Goal: Task Accomplishment & Management: Use online tool/utility

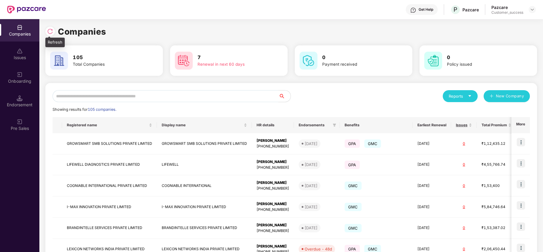
click at [47, 30] on img at bounding box center [50, 31] width 6 height 6
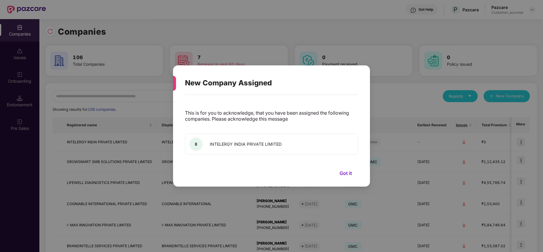
click at [345, 170] on button "Got it" at bounding box center [346, 173] width 24 height 9
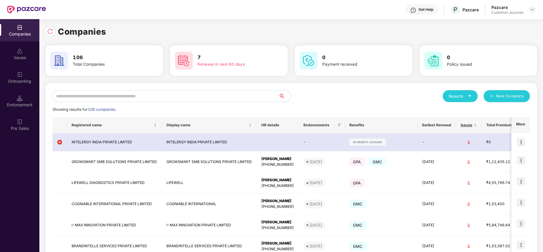
click at [354, 173] on td "GPA" at bounding box center [381, 183] width 73 height 21
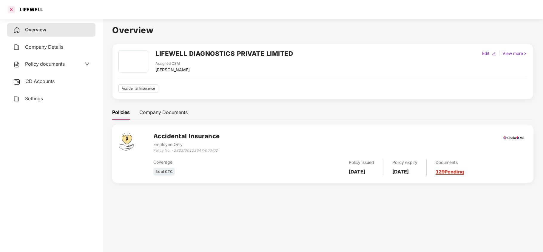
click at [11, 13] on div at bounding box center [12, 10] width 10 height 10
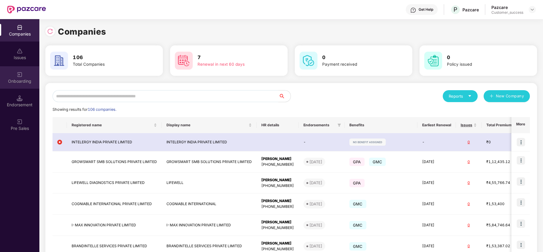
click at [12, 82] on div "Onboarding" at bounding box center [19, 81] width 39 height 6
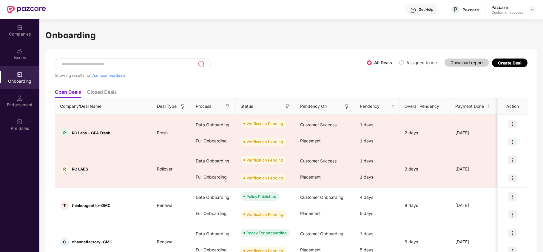
click at [25, 27] on div "Companies" at bounding box center [19, 30] width 39 height 22
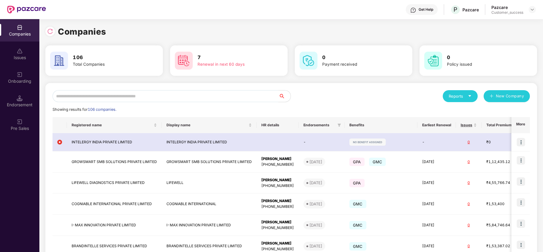
click at [91, 89] on div "Reports New Company Showing results for 106 companies. Registered name Display …" at bounding box center [291, 226] width 492 height 287
click at [87, 96] on input "text" at bounding box center [166, 96] width 226 height 12
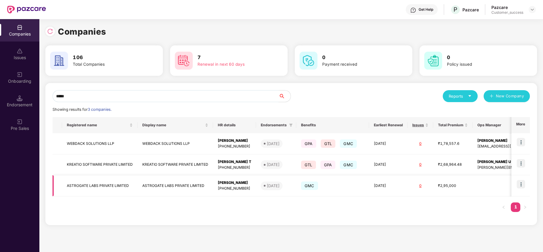
type input "*****"
click at [523, 185] on img at bounding box center [521, 184] width 8 height 8
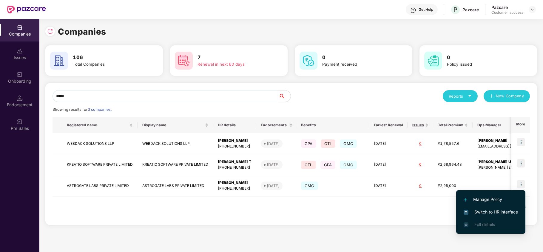
click at [491, 210] on span "Switch to HR interface" at bounding box center [491, 212] width 54 height 7
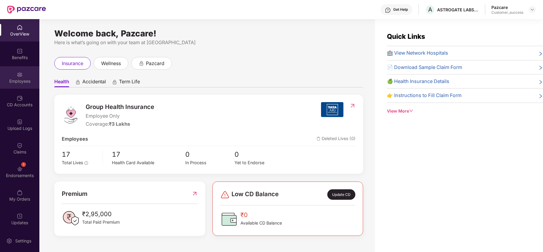
click at [23, 79] on div "Employees" at bounding box center [19, 81] width 39 height 6
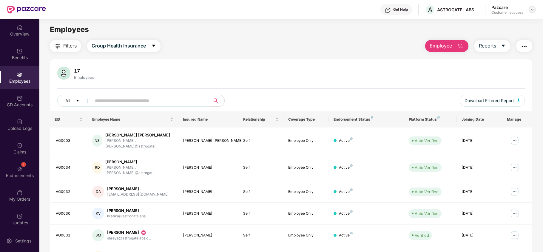
click at [532, 9] on img at bounding box center [532, 9] width 5 height 5
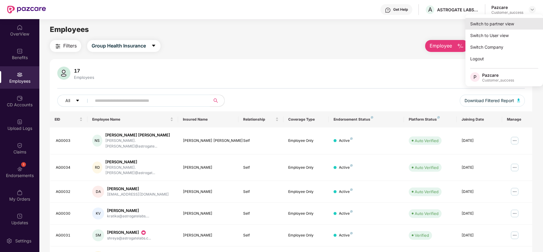
click at [504, 24] on div "Switch to partner view" at bounding box center [505, 24] width 78 height 12
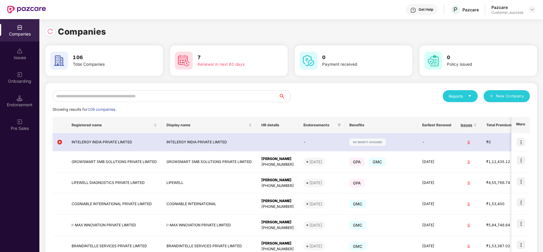
click at [223, 95] on input "text" at bounding box center [166, 96] width 226 height 12
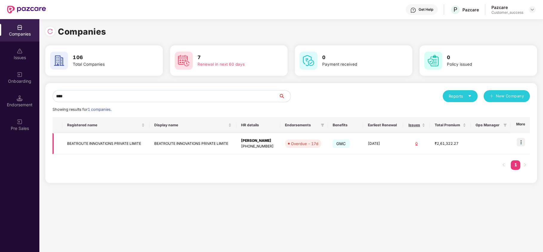
type input "****"
click at [520, 142] on img at bounding box center [521, 142] width 8 height 8
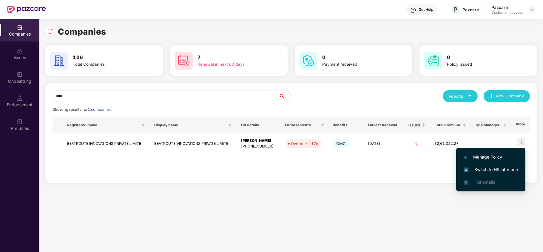
click at [486, 169] on span "Switch to HR interface" at bounding box center [491, 169] width 54 height 7
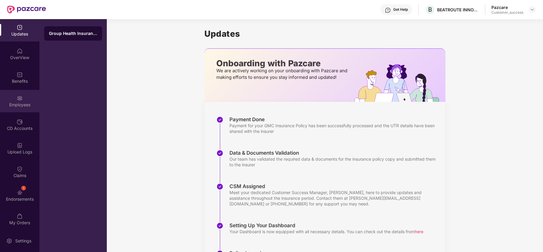
click at [30, 102] on div "Employees" at bounding box center [19, 105] width 39 height 6
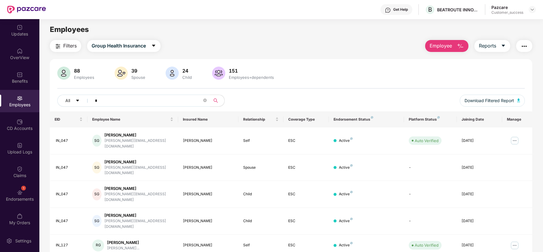
click at [116, 103] on input "*" at bounding box center [148, 100] width 107 height 9
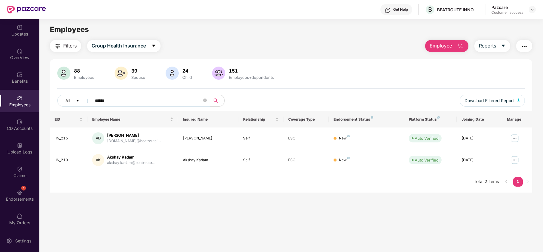
type input "******"
click at [531, 9] on img at bounding box center [532, 9] width 5 height 5
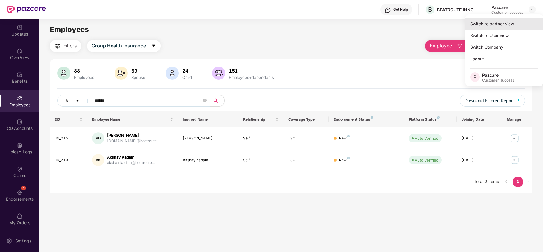
click at [490, 27] on div "Switch to partner view" at bounding box center [505, 24] width 78 height 12
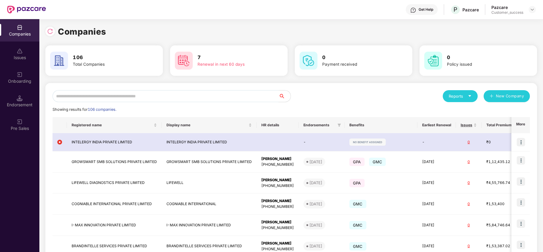
click at [156, 96] on input "text" at bounding box center [166, 96] width 226 height 12
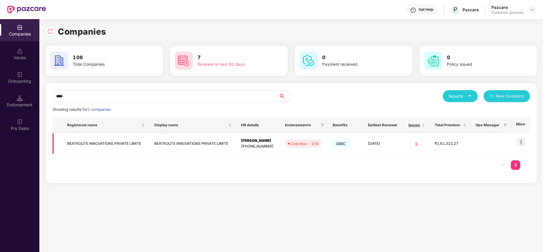
type input "****"
click at [522, 145] on img at bounding box center [521, 142] width 8 height 8
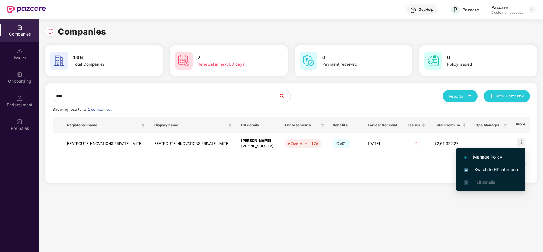
click at [499, 168] on span "Switch to HR interface" at bounding box center [491, 169] width 54 height 7
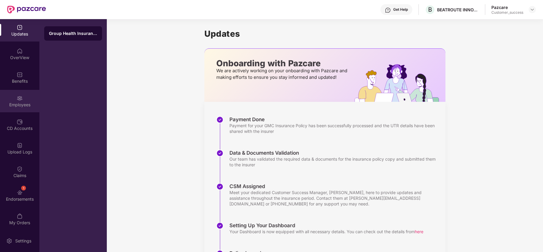
click at [17, 97] on img at bounding box center [20, 98] width 6 height 6
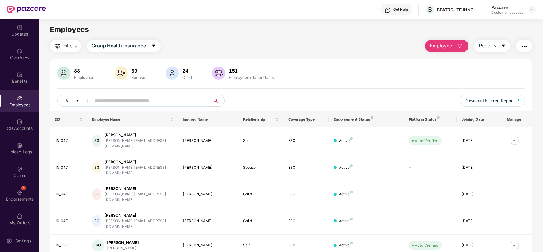
click at [520, 45] on button "button" at bounding box center [525, 46] width 16 height 12
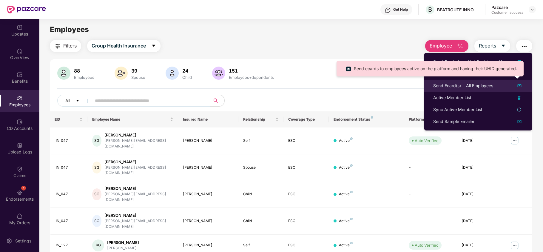
click at [464, 84] on div "Send Ecard(s) - All Employees" at bounding box center [464, 85] width 60 height 7
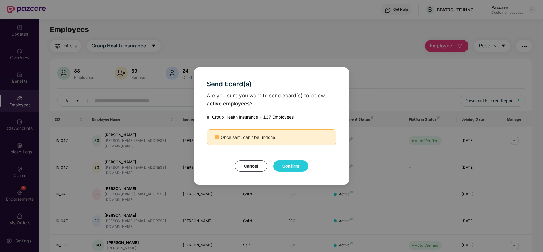
click at [256, 164] on button "Cancel" at bounding box center [251, 165] width 33 height 11
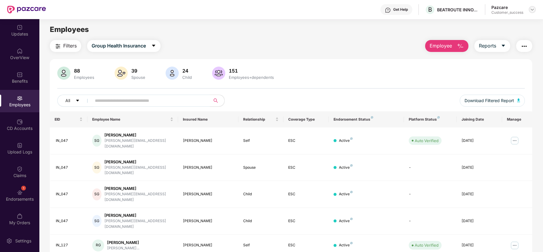
click at [532, 7] on div at bounding box center [532, 9] width 7 height 7
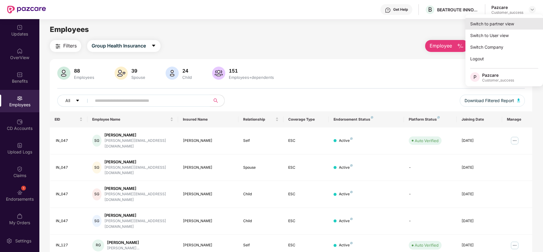
click at [508, 19] on div "Switch to partner view" at bounding box center [505, 24] width 78 height 12
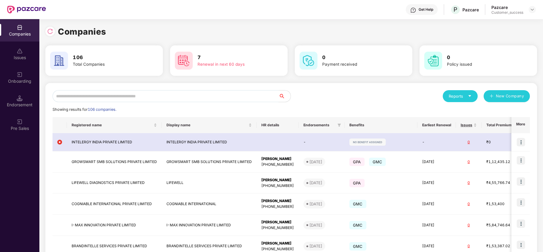
click at [176, 91] on input "text" at bounding box center [166, 96] width 226 height 12
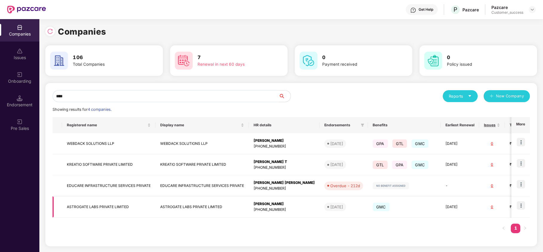
type input "****"
click at [522, 204] on img at bounding box center [521, 205] width 8 height 8
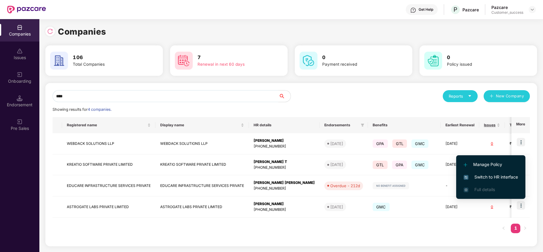
click at [496, 174] on span "Switch to HR interface" at bounding box center [491, 177] width 54 height 7
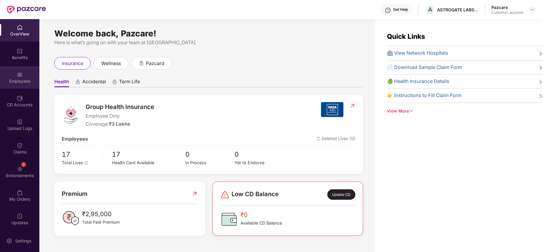
click at [18, 75] on img at bounding box center [20, 75] width 6 height 6
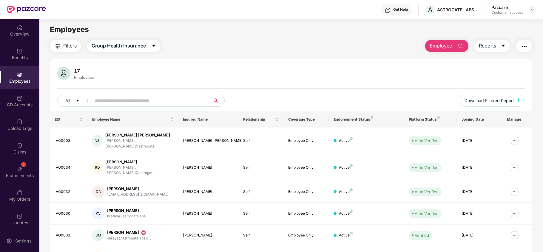
click at [523, 54] on div "Filters Group Health Insurance Employee Reports 17 Employees All Download Filte…" at bounding box center [291, 208] width 483 height 337
click at [524, 51] on button "button" at bounding box center [525, 46] width 16 height 12
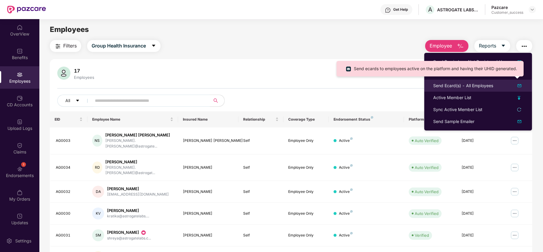
click at [460, 84] on div "Send Ecard(s) - All Employees" at bounding box center [464, 85] width 60 height 7
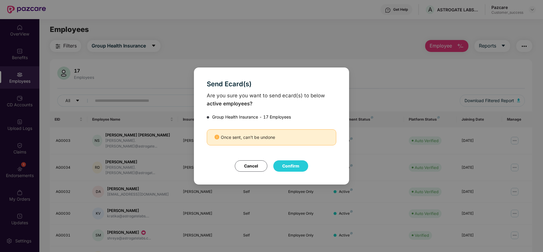
click at [248, 167] on button "Cancel" at bounding box center [251, 165] width 33 height 11
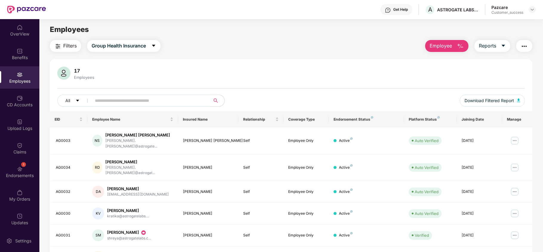
click at [528, 48] on img "button" at bounding box center [524, 46] width 7 height 7
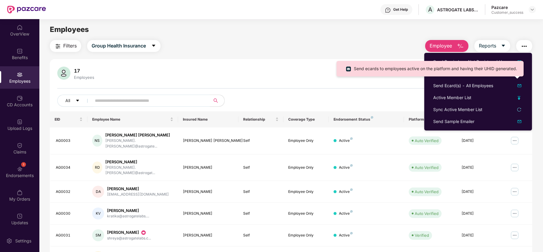
click at [434, 75] on ul "Send ecards to employees active on the platform and having their UHID generated." at bounding box center [430, 69] width 187 height 16
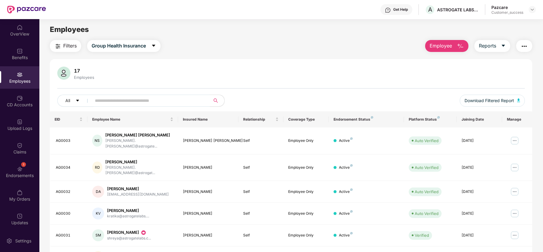
click at [523, 43] on img "button" at bounding box center [524, 46] width 7 height 7
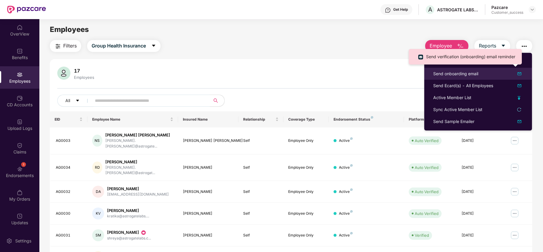
click at [517, 72] on img at bounding box center [519, 73] width 7 height 7
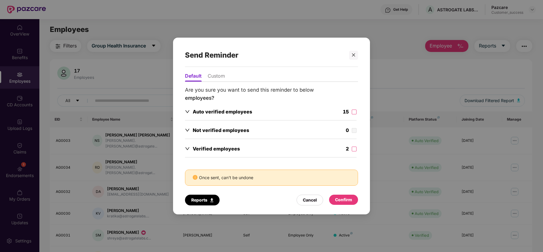
click at [213, 78] on li "Custom" at bounding box center [216, 77] width 17 height 9
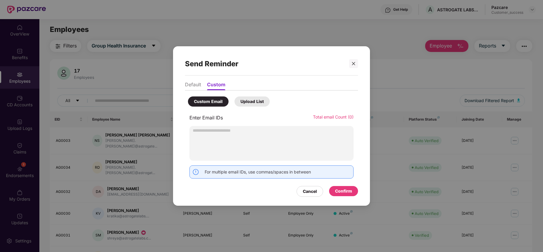
type input "**********"
click at [346, 192] on div "Confirm" at bounding box center [343, 191] width 17 height 7
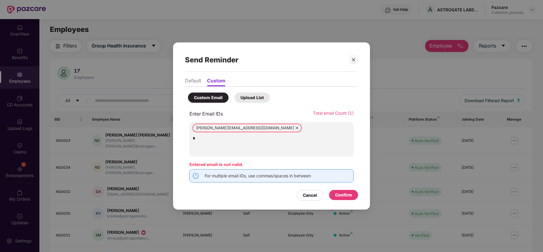
click at [232, 152] on div "[PERSON_NAME][EMAIL_ADDRESS][DOMAIN_NAME]" at bounding box center [272, 139] width 164 height 35
click at [337, 194] on div "Confirm" at bounding box center [343, 195] width 17 height 7
